Goal: Check status: Check status

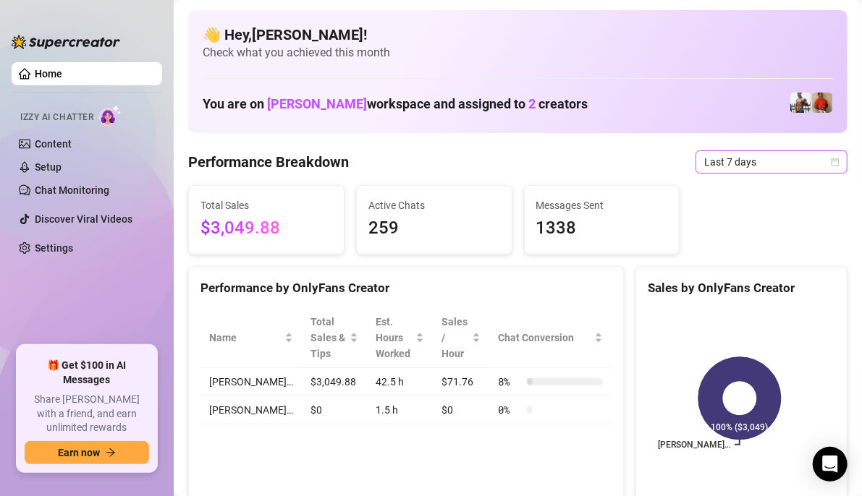
click at [831, 165] on icon "calendar" at bounding box center [835, 162] width 8 height 8
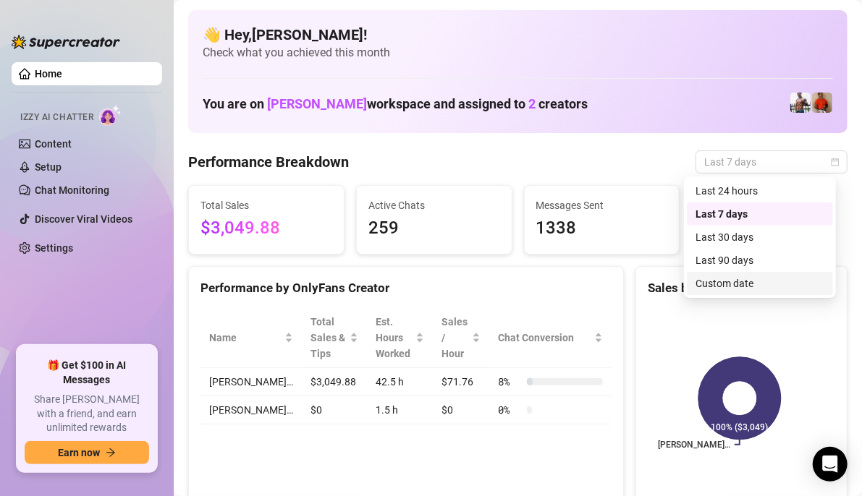
click at [738, 284] on div "Custom date" at bounding box center [759, 284] width 129 height 16
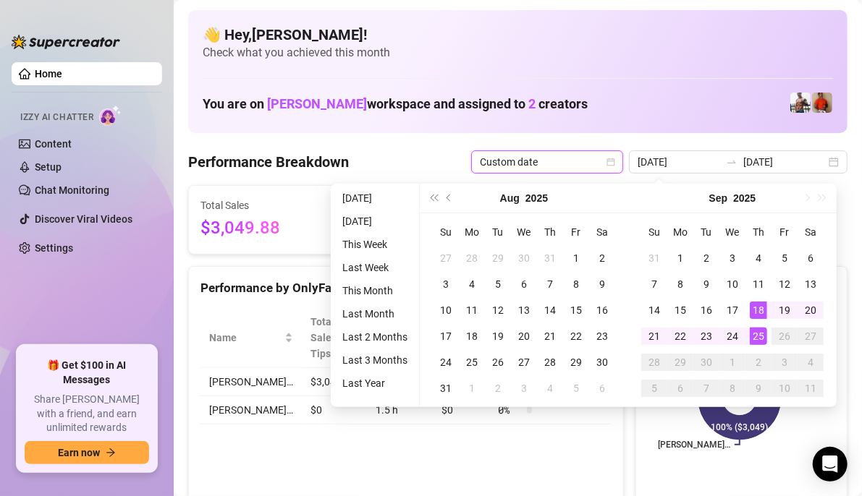
type input "[DATE]"
click at [758, 342] on div "25" at bounding box center [758, 336] width 17 height 17
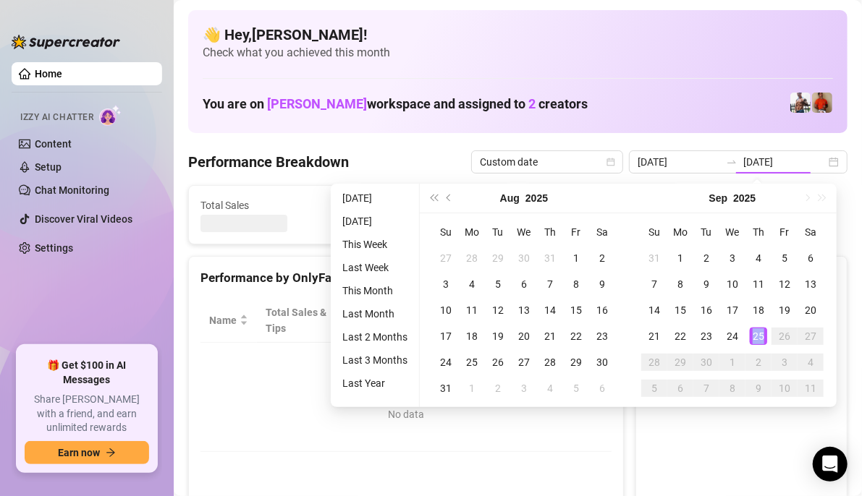
type input "[DATE]"
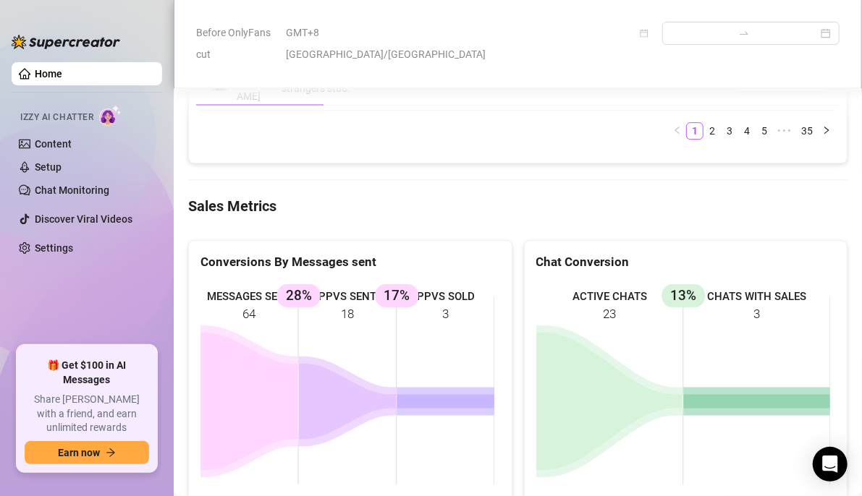
scroll to position [2026, 0]
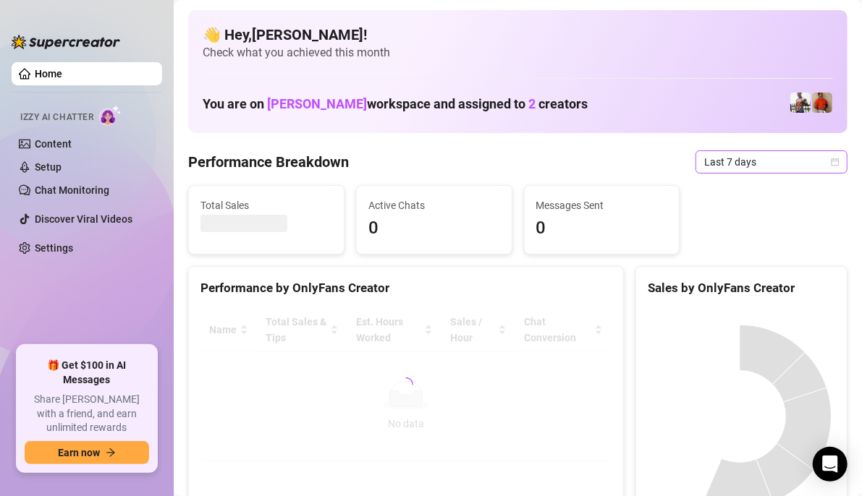
click at [831, 162] on icon "calendar" at bounding box center [835, 162] width 8 height 8
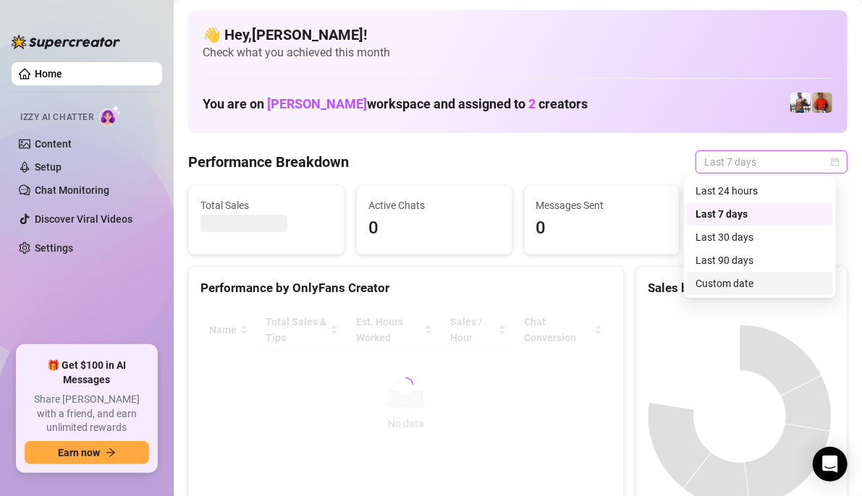
click at [740, 284] on div "Custom date" at bounding box center [759, 284] width 129 height 16
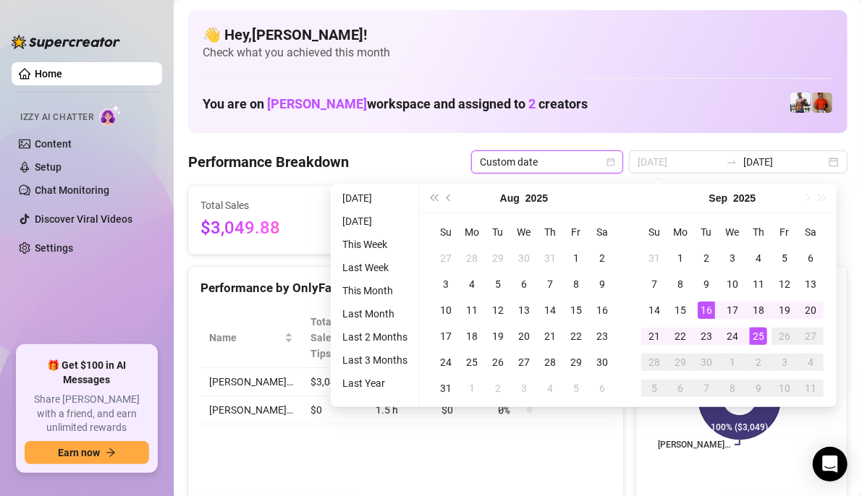
type input "[DATE]"
click at [755, 334] on div "25" at bounding box center [758, 336] width 17 height 17
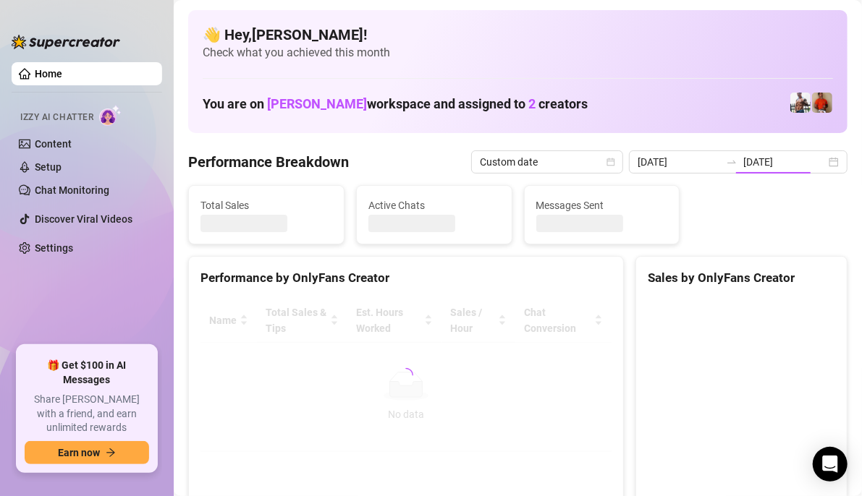
type input "[DATE]"
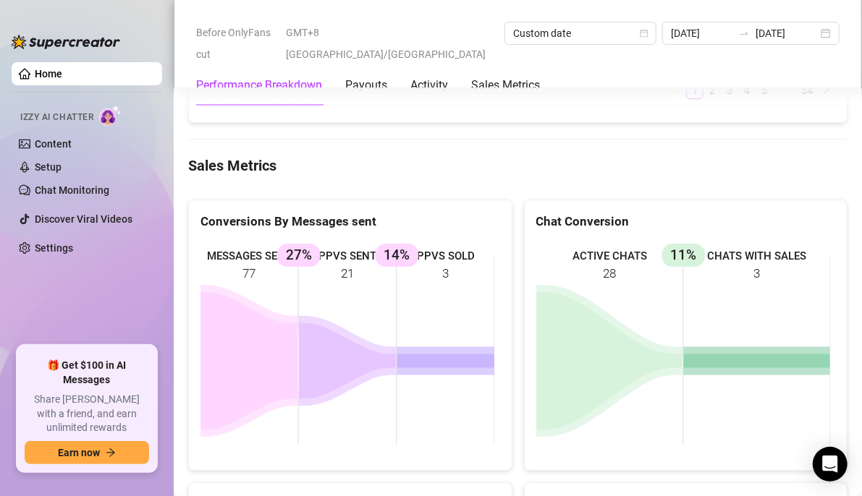
scroll to position [2171, 0]
